Goal: Task Accomplishment & Management: Manage account settings

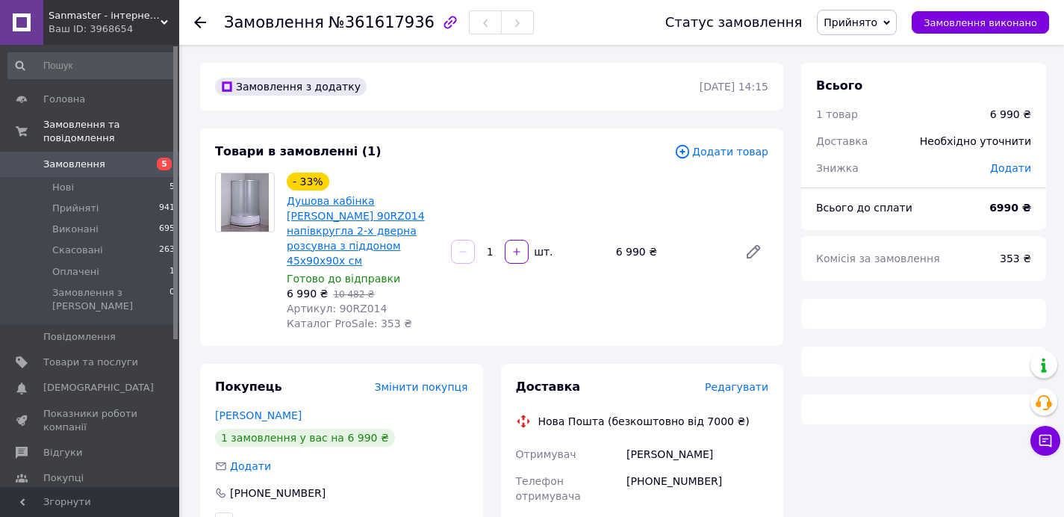
click at [355, 231] on link "Душова кабінка [PERSON_NAME] 90RZ014 напівкругла 2-х дверна розсувна з піддоном…" at bounding box center [356, 231] width 138 height 72
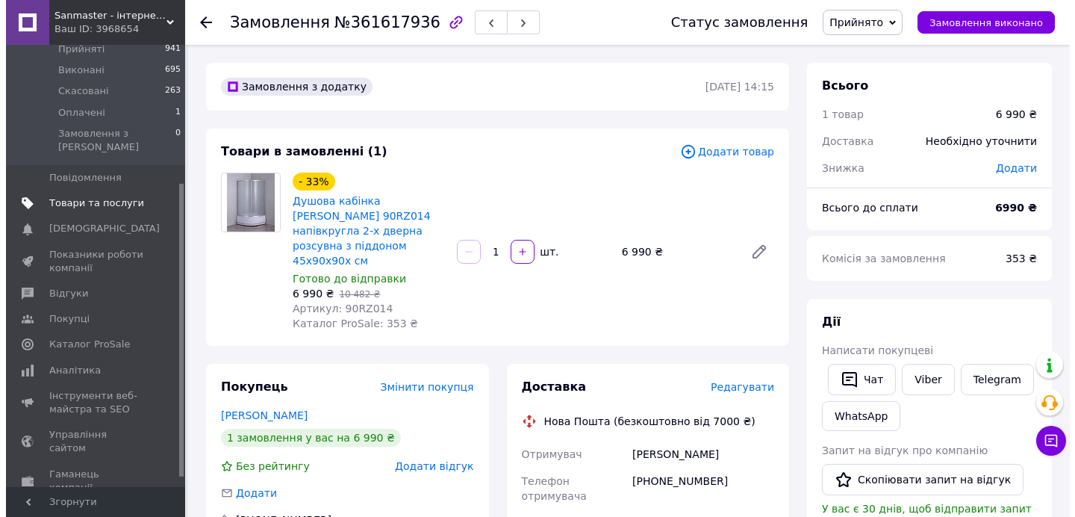
scroll to position [222, 0]
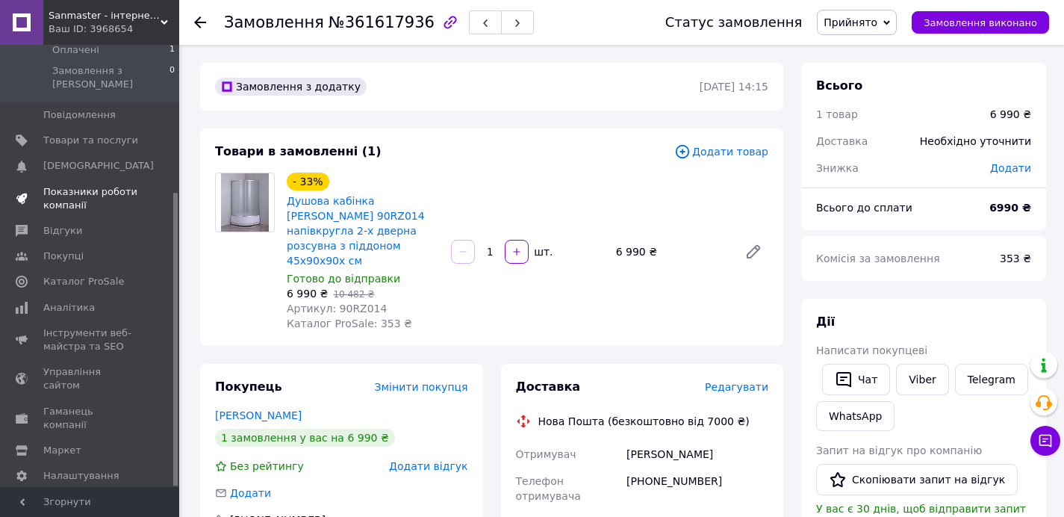
click at [93, 185] on span "Показники роботи компанії" at bounding box center [90, 198] width 95 height 27
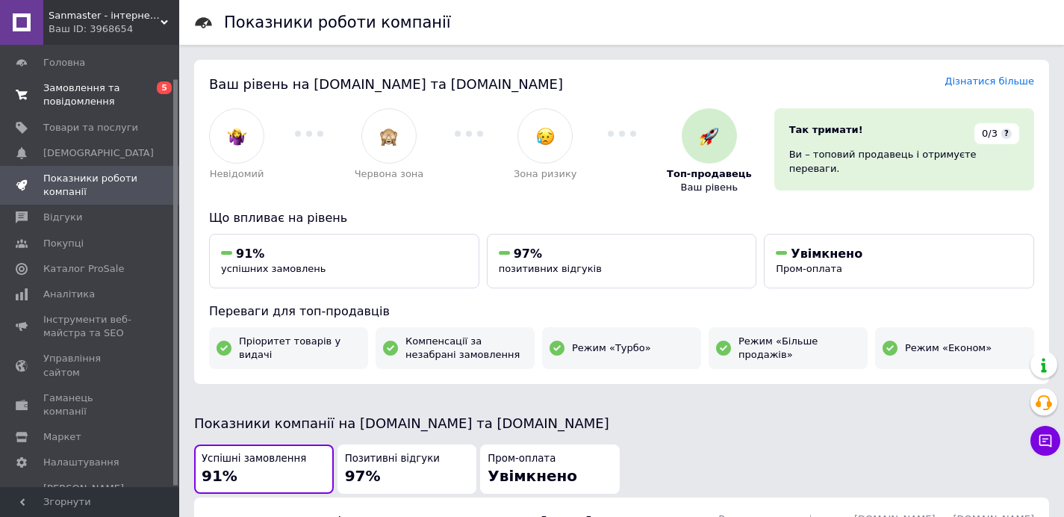
click at [112, 90] on span "Замовлення та повідомлення" at bounding box center [90, 94] width 95 height 27
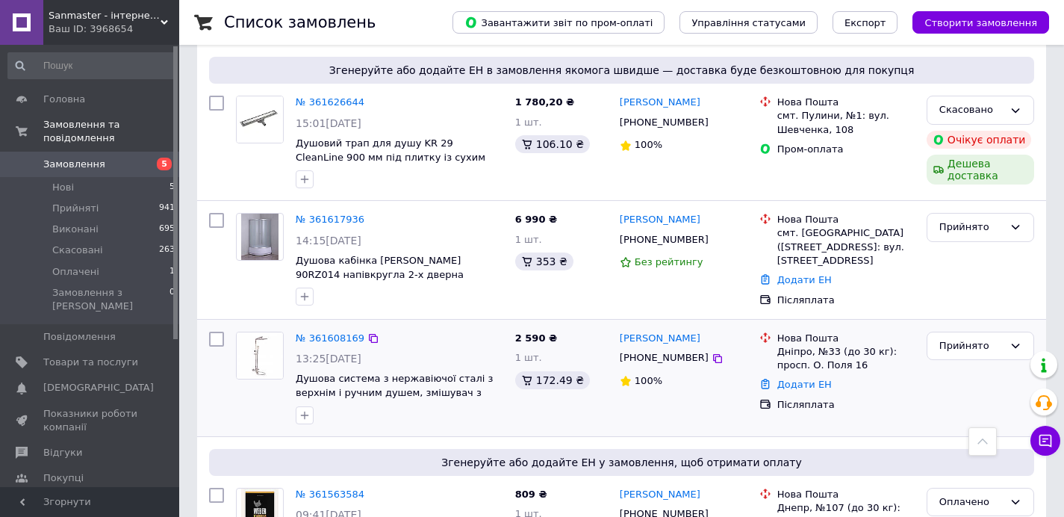
scroll to position [370, 0]
